Goal: Transaction & Acquisition: Purchase product/service

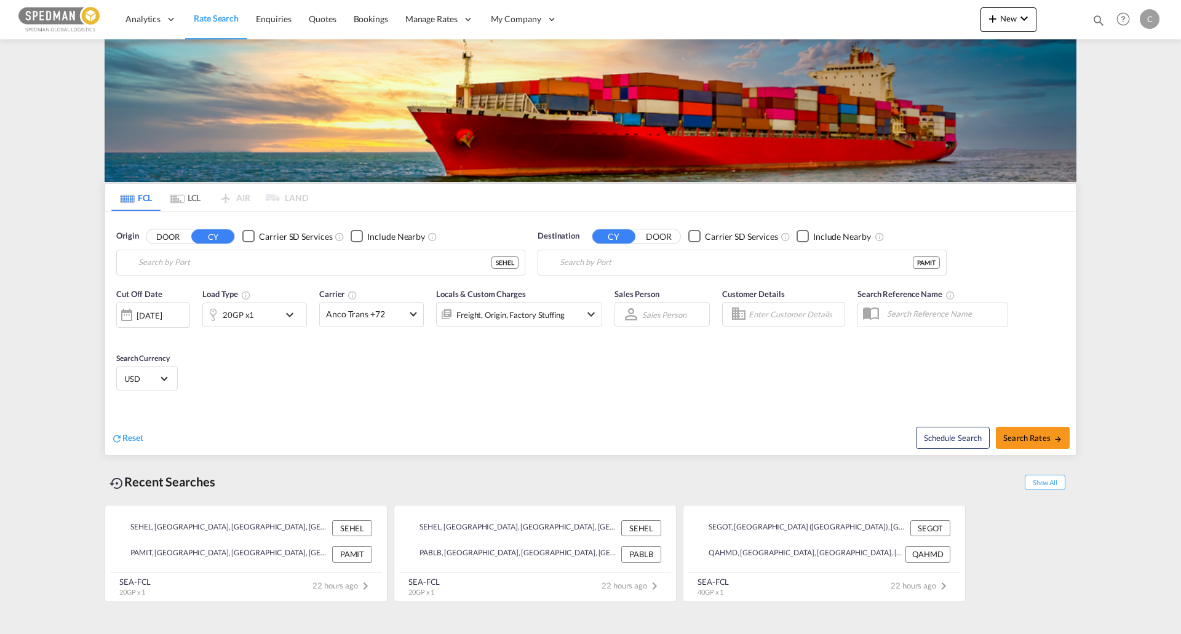
type input "[GEOGRAPHIC_DATA], [GEOGRAPHIC_DATA]"
type input "Manzanillo, PAMIT"
click at [263, 246] on div "Origin DOOR CY Carrier SD Services Include Nearby [GEOGRAPHIC_DATA], [GEOGRAPHI…" at bounding box center [320, 253] width 409 height 46
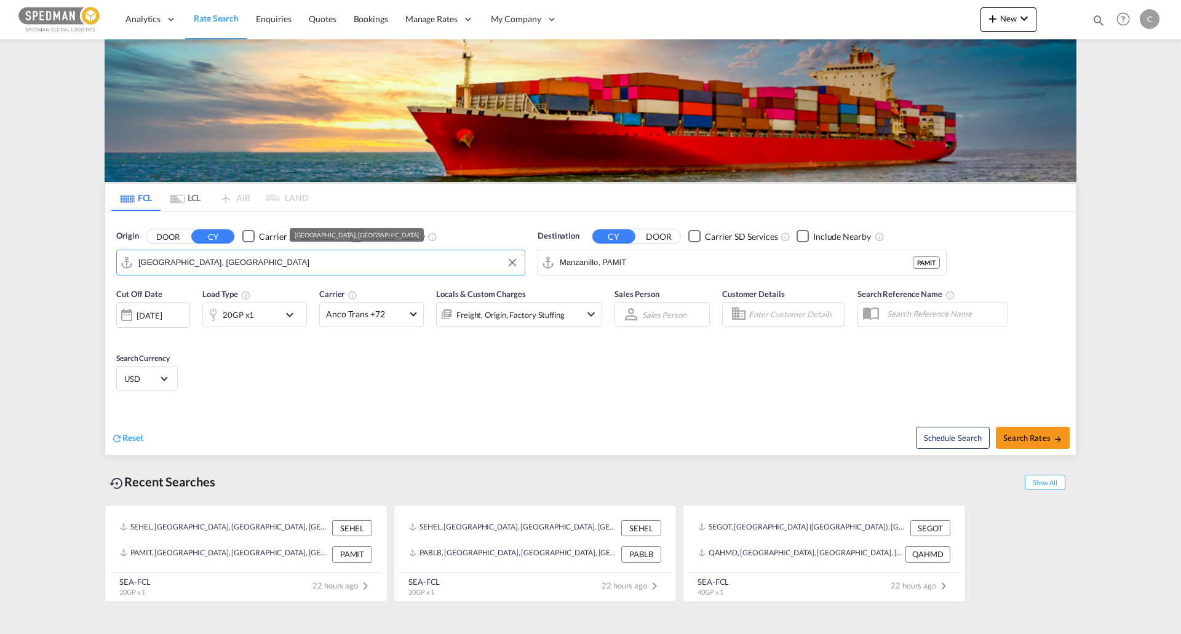
click at [275, 260] on input "[GEOGRAPHIC_DATA], [GEOGRAPHIC_DATA]" at bounding box center [328, 262] width 380 height 18
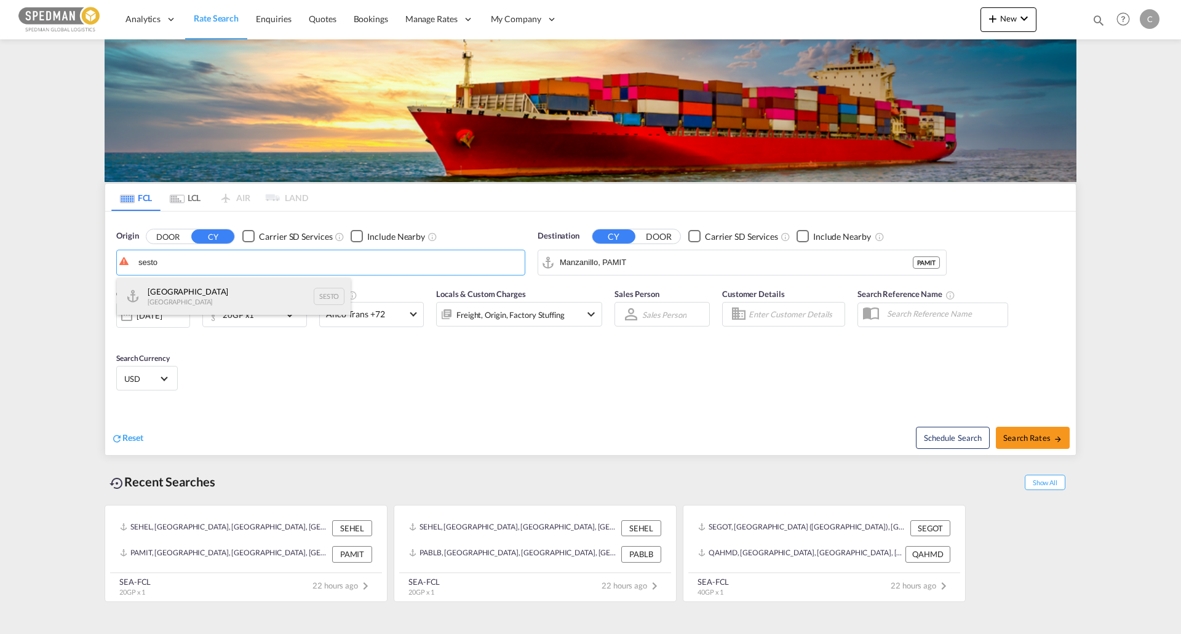
click at [238, 282] on div "Stockholm [GEOGRAPHIC_DATA] SESTO" at bounding box center [234, 296] width 234 height 37
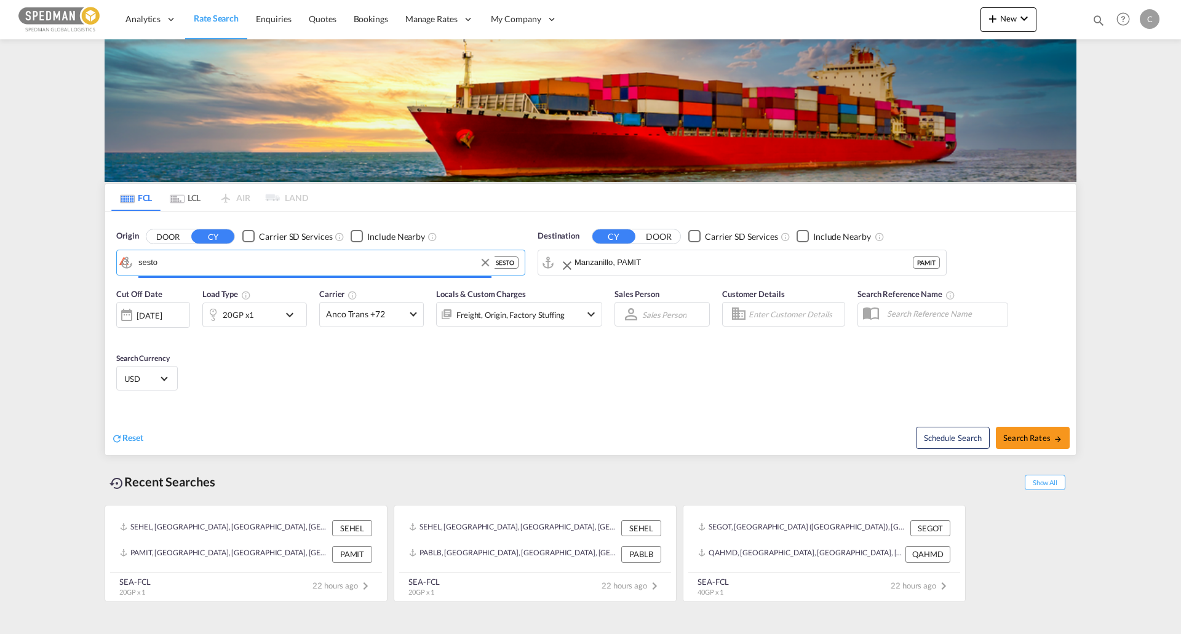
type input "[GEOGRAPHIC_DATA], SESTO"
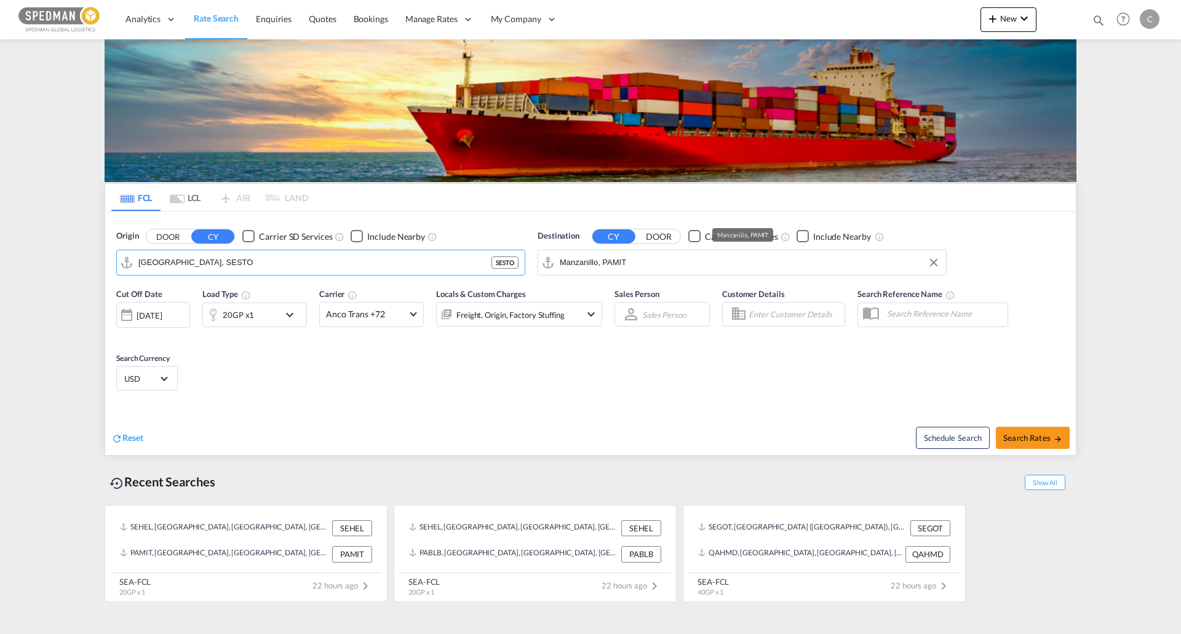
click at [710, 263] on input "Manzanillo, PAMIT" at bounding box center [750, 262] width 380 height 18
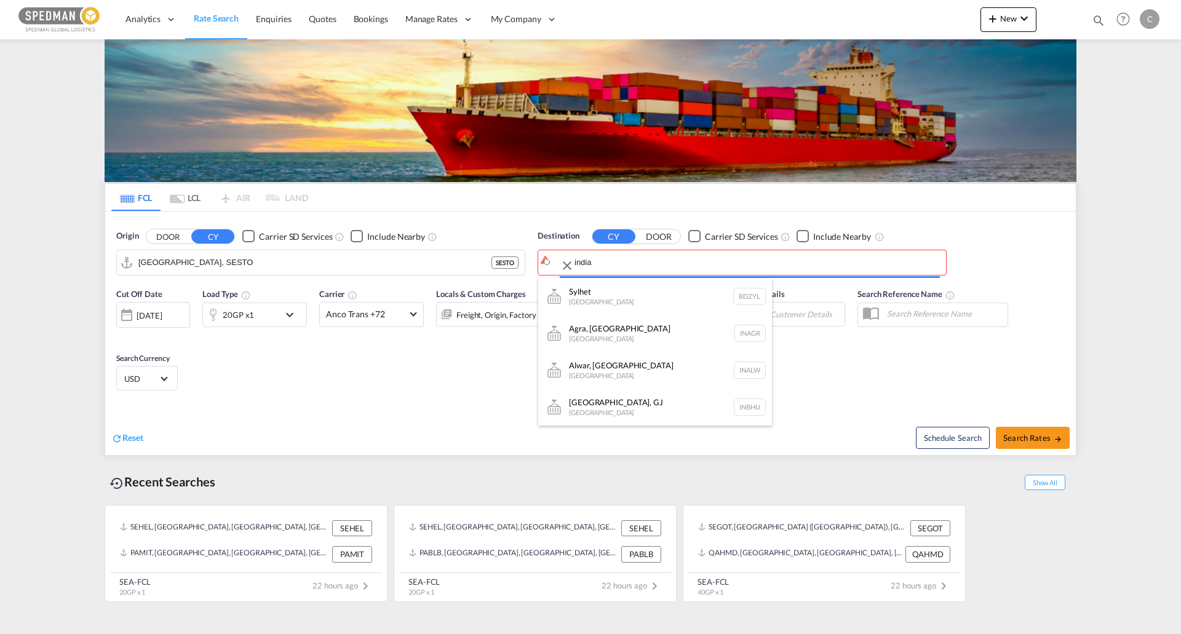
click at [628, 266] on body "Analytics Dashboard Rate Search Enquiries Quotes Bookings" at bounding box center [590, 317] width 1181 height 634
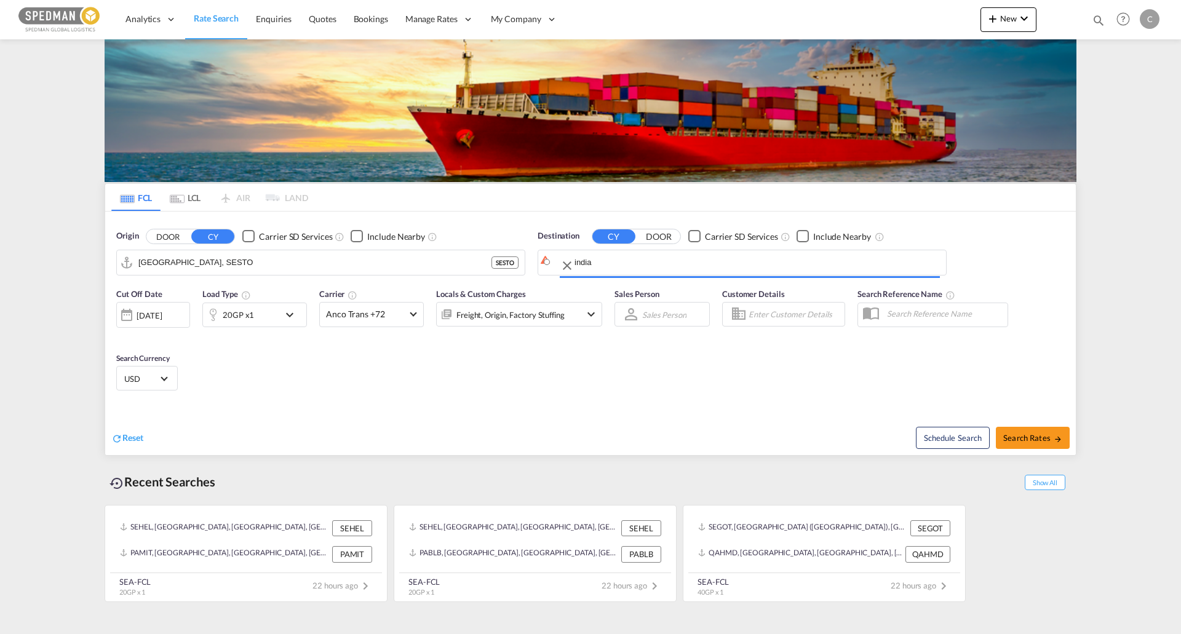
click at [628, 266] on input "india" at bounding box center [756, 262] width 365 height 18
paste input "[GEOGRAPHIC_DATA]"
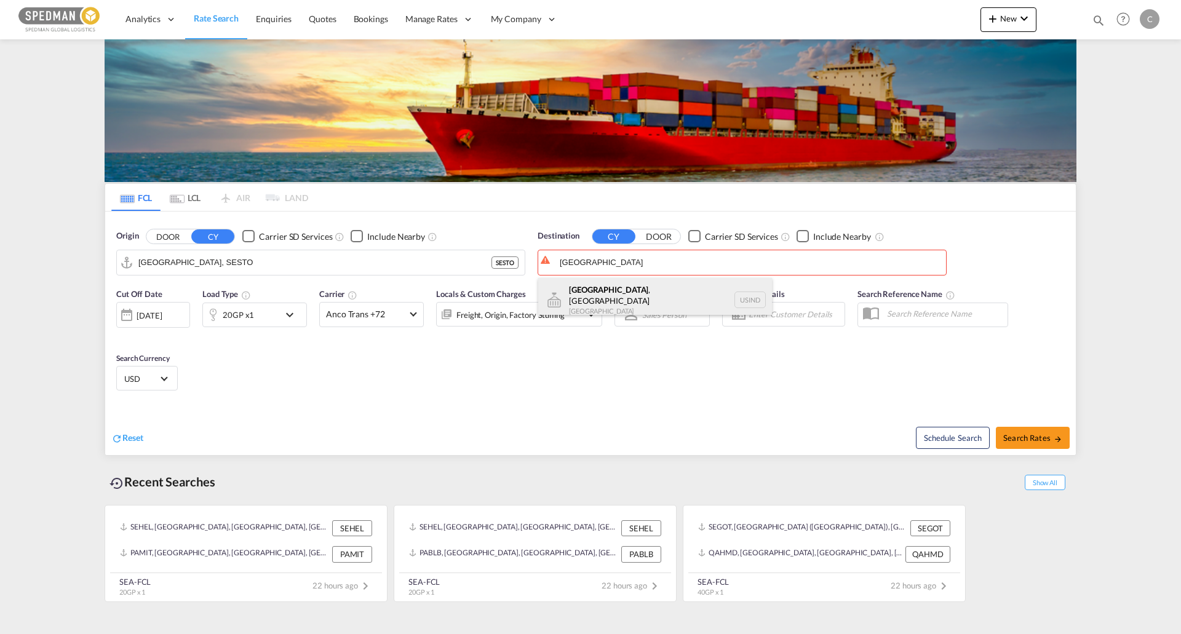
click at [661, 293] on div "[GEOGRAPHIC_DATA] , IN [GEOGRAPHIC_DATA] USIND" at bounding box center [655, 300] width 234 height 44
type input "[GEOGRAPHIC_DATA], [GEOGRAPHIC_DATA], USIND"
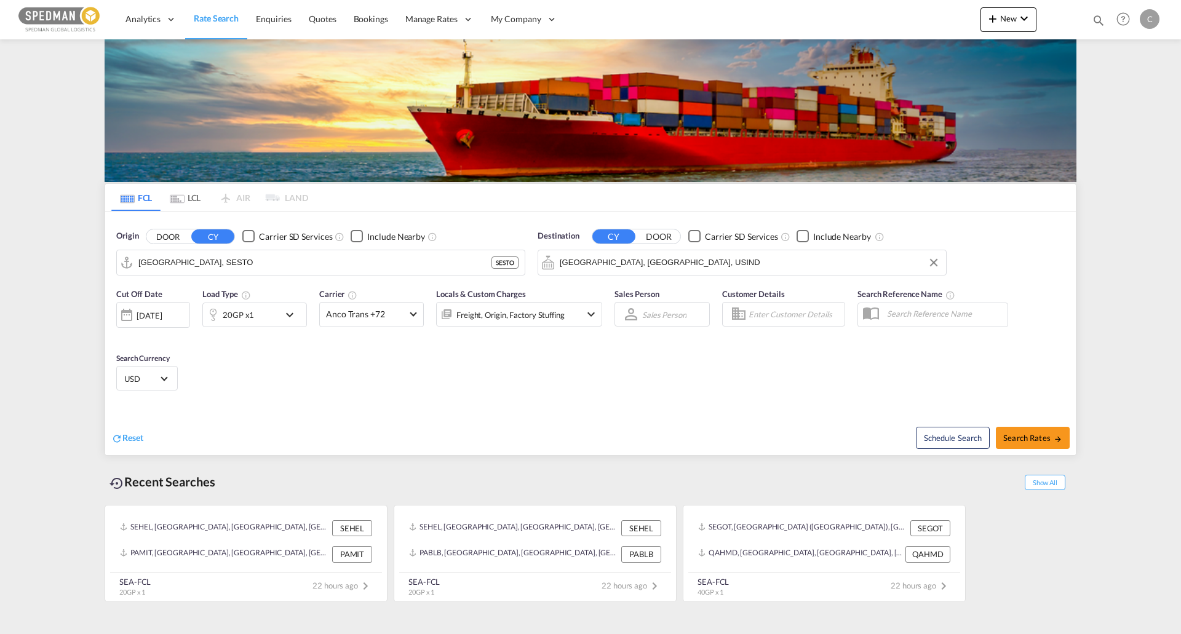
click at [291, 321] on md-icon "icon-chevron-down" at bounding box center [292, 314] width 21 height 15
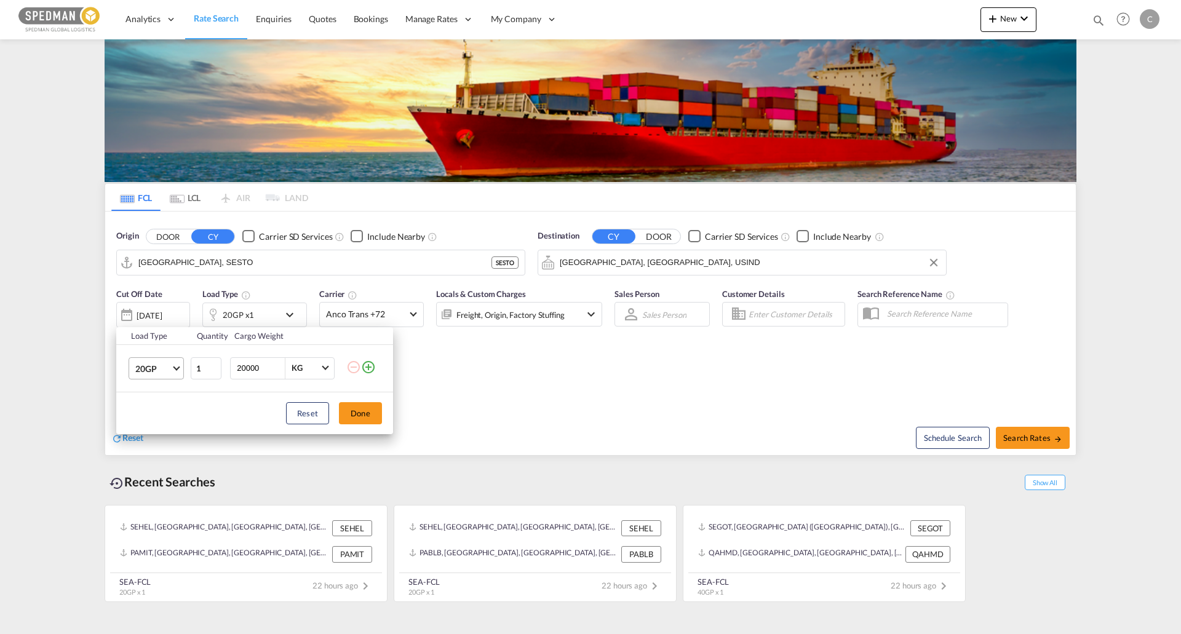
click at [159, 365] on span "20GP" at bounding box center [153, 369] width 36 height 12
drag, startPoint x: 177, startPoint y: 419, endPoint x: 186, endPoint y: 419, distance: 8.6
click at [176, 419] on md-option "20RE" at bounding box center [167, 417] width 84 height 30
click at [357, 422] on button "Done" at bounding box center [360, 413] width 43 height 22
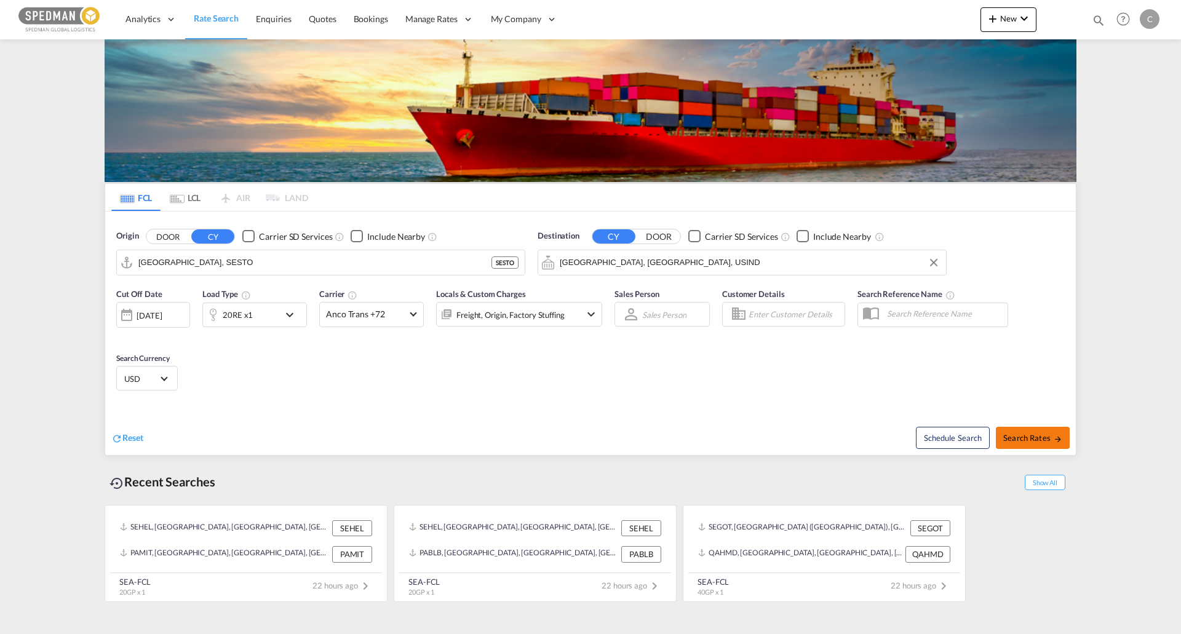
click at [1042, 436] on span "Search Rates" at bounding box center [1032, 438] width 59 height 10
type input "SESTO to USIND / [DATE]"
